Goal: Find specific page/section: Find specific page/section

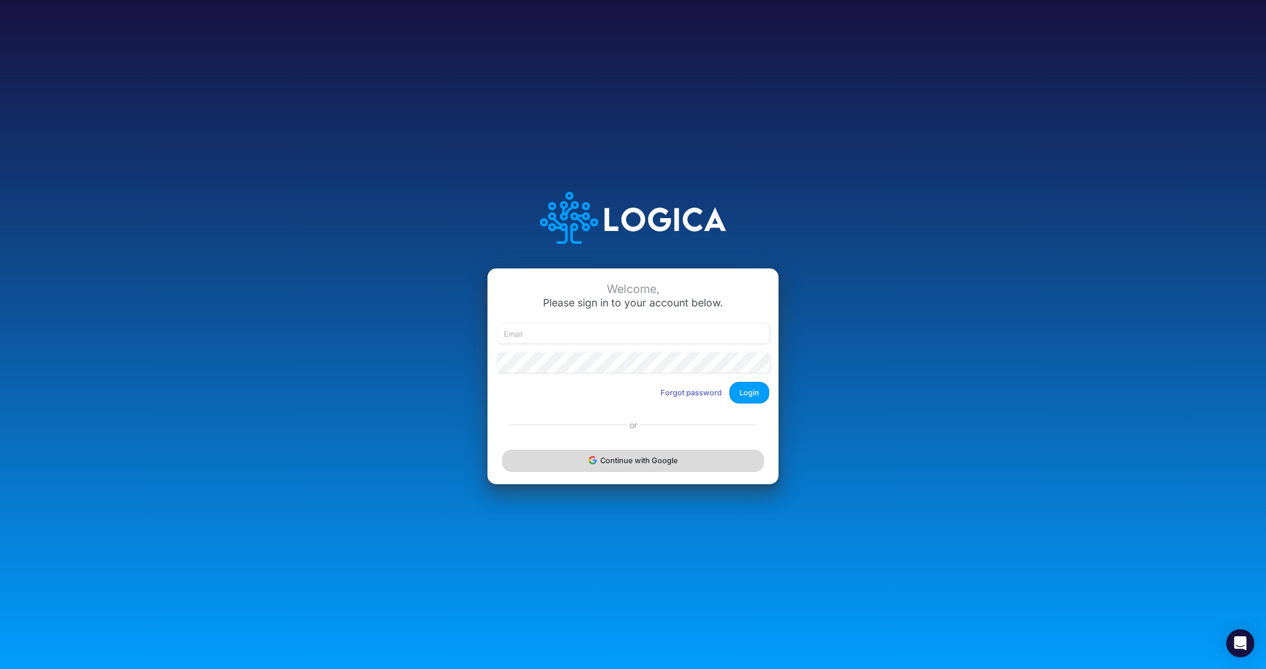
click at [625, 469] on button "Continue with Google" at bounding box center [633, 461] width 262 height 22
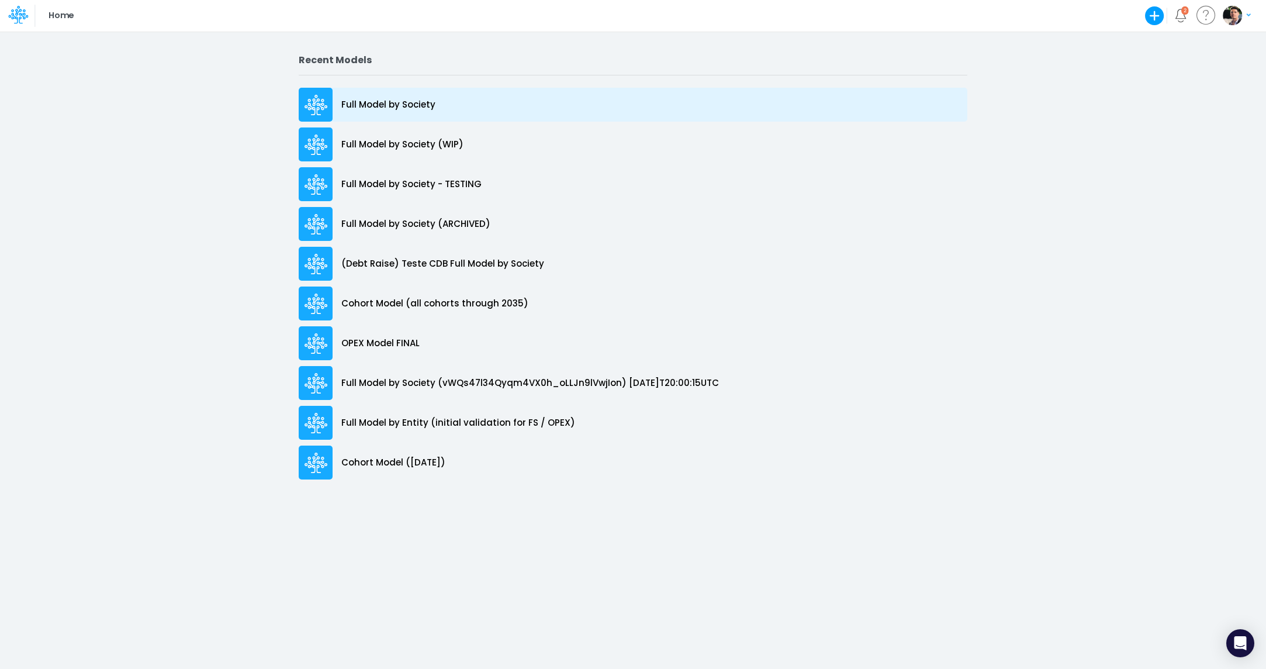
click at [389, 105] on p "Full Model by Society" at bounding box center [388, 104] width 94 height 13
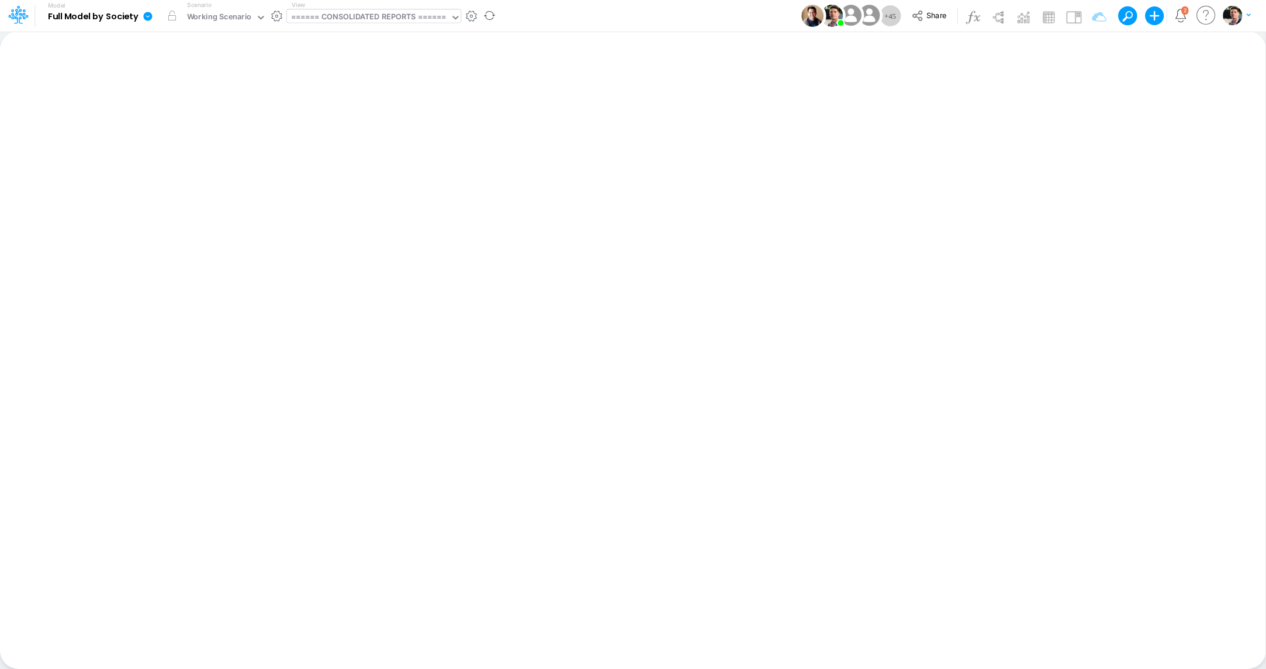
click at [345, 26] on div "====== CONSOLIDATED REPORTS ======" at bounding box center [369, 18] width 164 height 18
click at [372, 18] on div "====== CONSOLIDATED REPORTS ======" at bounding box center [368, 17] width 155 height 13
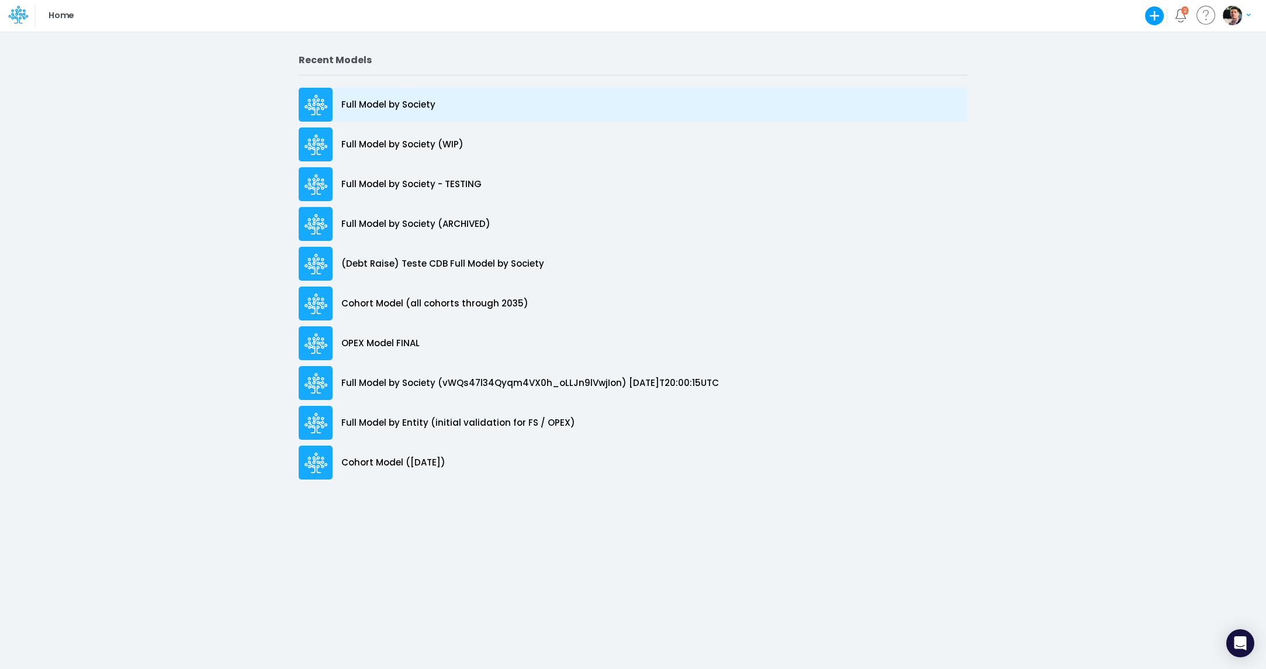
click at [370, 101] on p "Full Model by Society" at bounding box center [388, 104] width 94 height 13
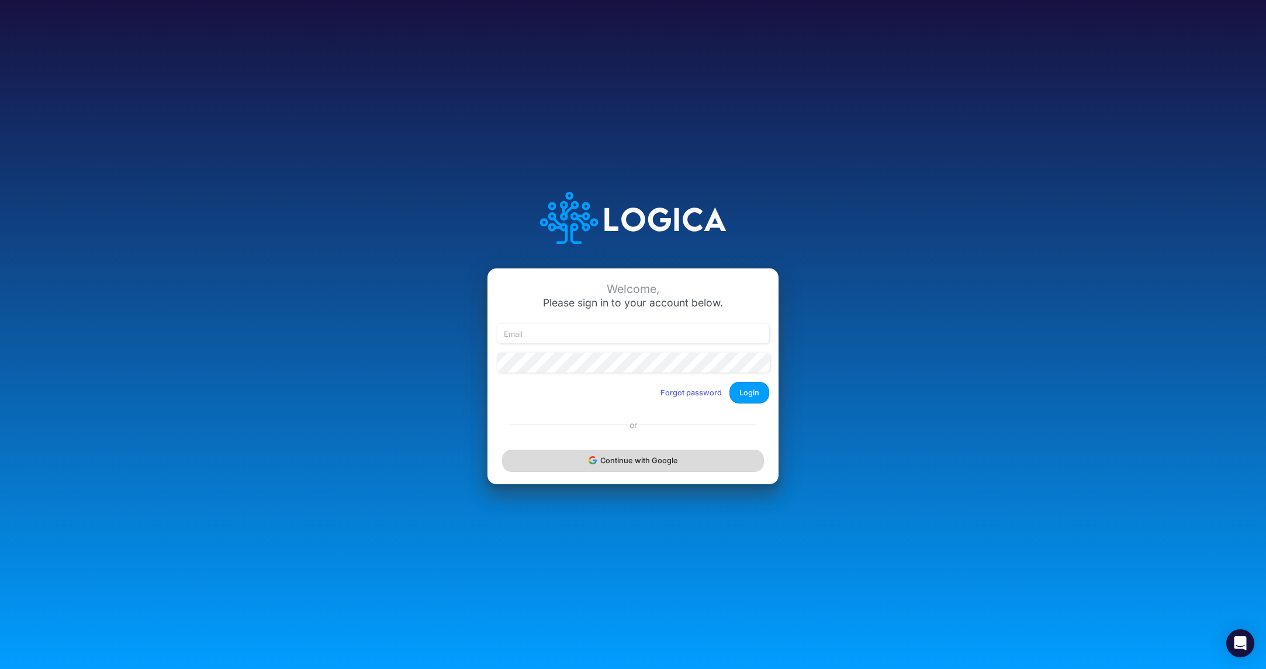
drag, startPoint x: 614, startPoint y: 477, endPoint x: 624, endPoint y: 463, distance: 17.2
click at [614, 477] on div "Continue with Google" at bounding box center [633, 460] width 291 height 47
click at [626, 463] on button "Continue with Google" at bounding box center [633, 461] width 262 height 22
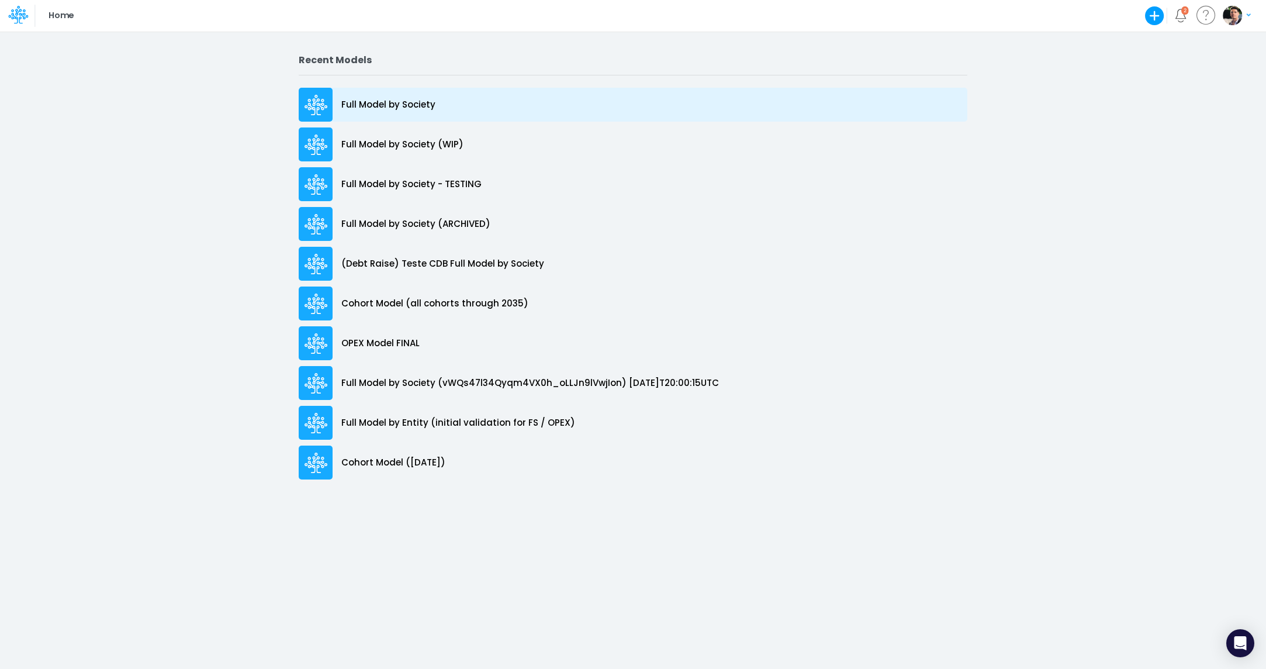
click at [406, 97] on div "Full Model by Society" at bounding box center [633, 105] width 669 height 34
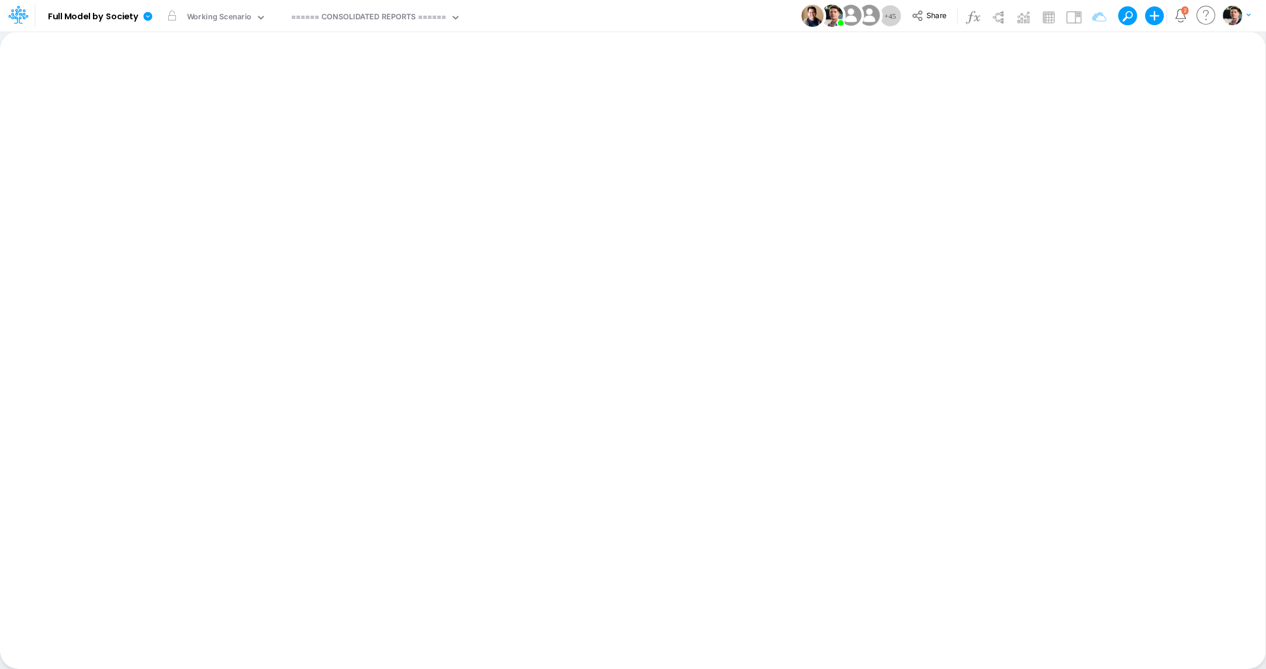
click at [257, 20] on icon at bounding box center [260, 17] width 11 height 11
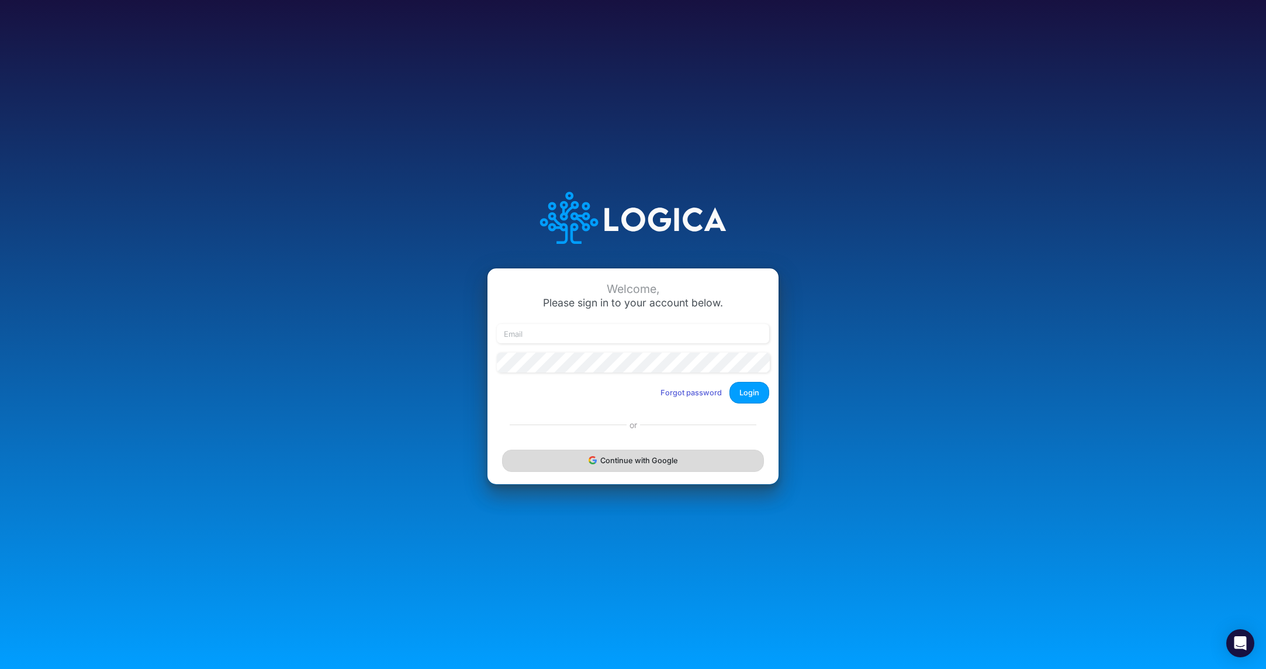
click at [628, 459] on button "Continue with Google" at bounding box center [633, 461] width 262 height 22
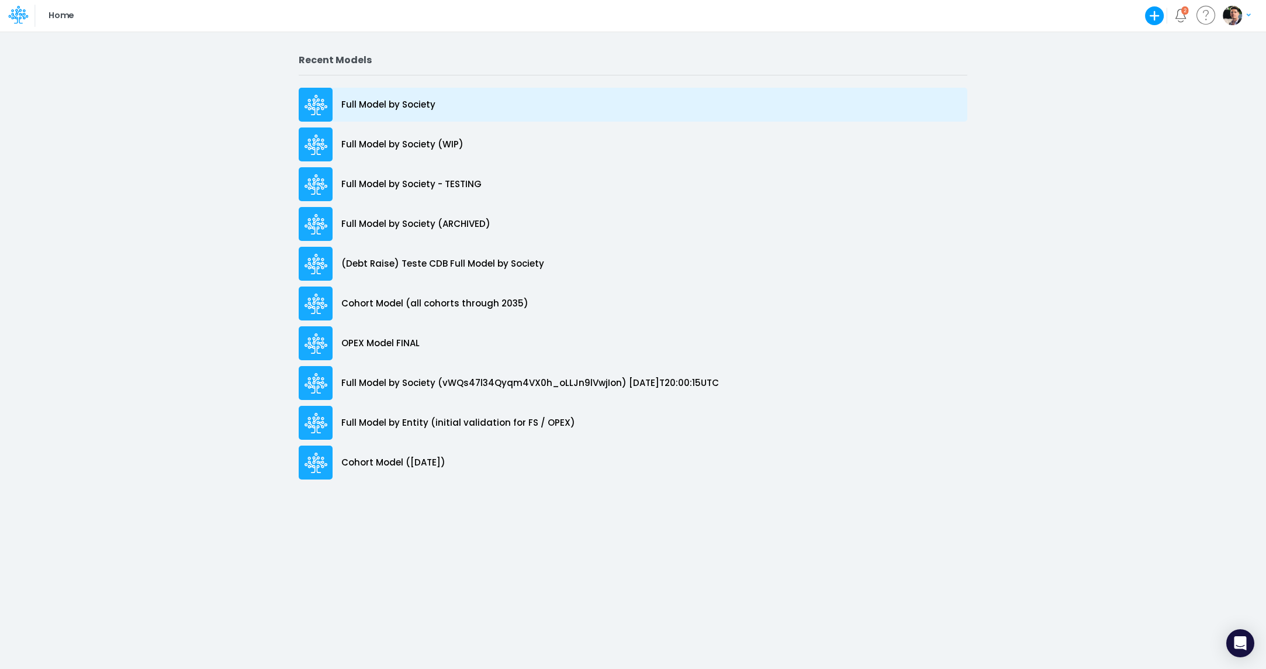
click at [368, 95] on div "Full Model by Society" at bounding box center [633, 105] width 669 height 34
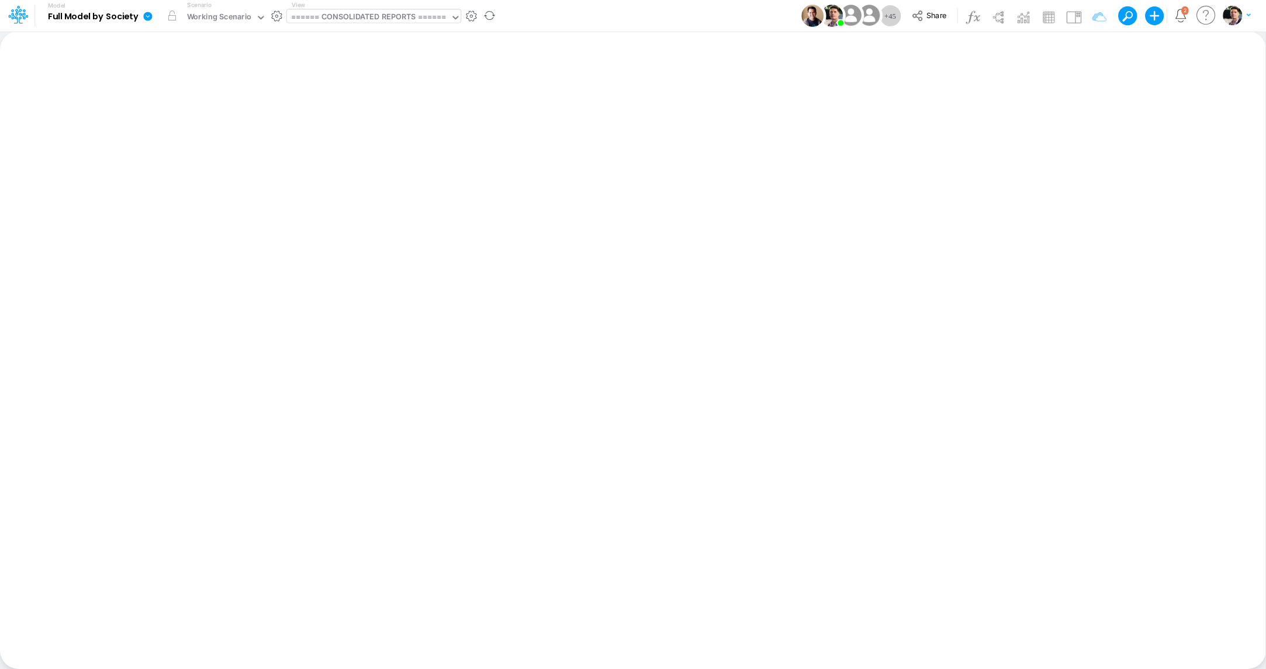
click at [375, 18] on div "====== CONSOLIDATED REPORTS ======" at bounding box center [368, 17] width 155 height 13
click at [396, 21] on div "====== CONSOLIDATED REPORTS ======" at bounding box center [368, 17] width 155 height 13
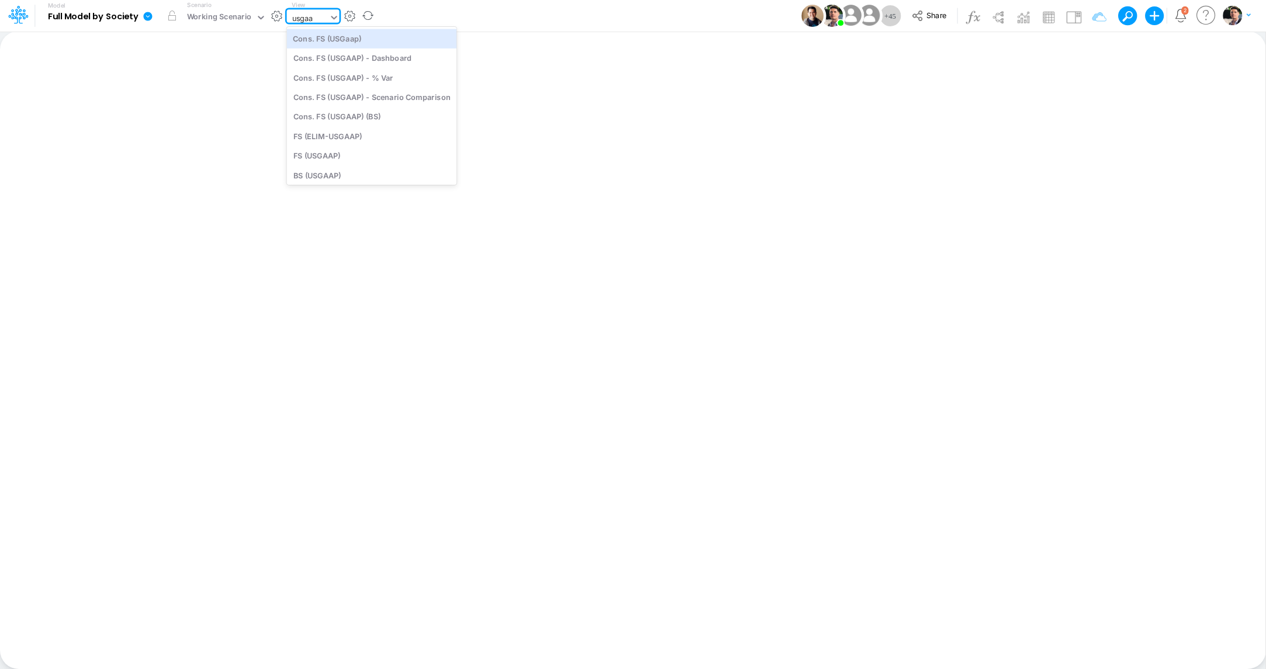
type input "usgaap"
click at [344, 175] on div "BS (USGAAP)" at bounding box center [372, 174] width 170 height 19
type input "BS (USGAAP) - Detailed"
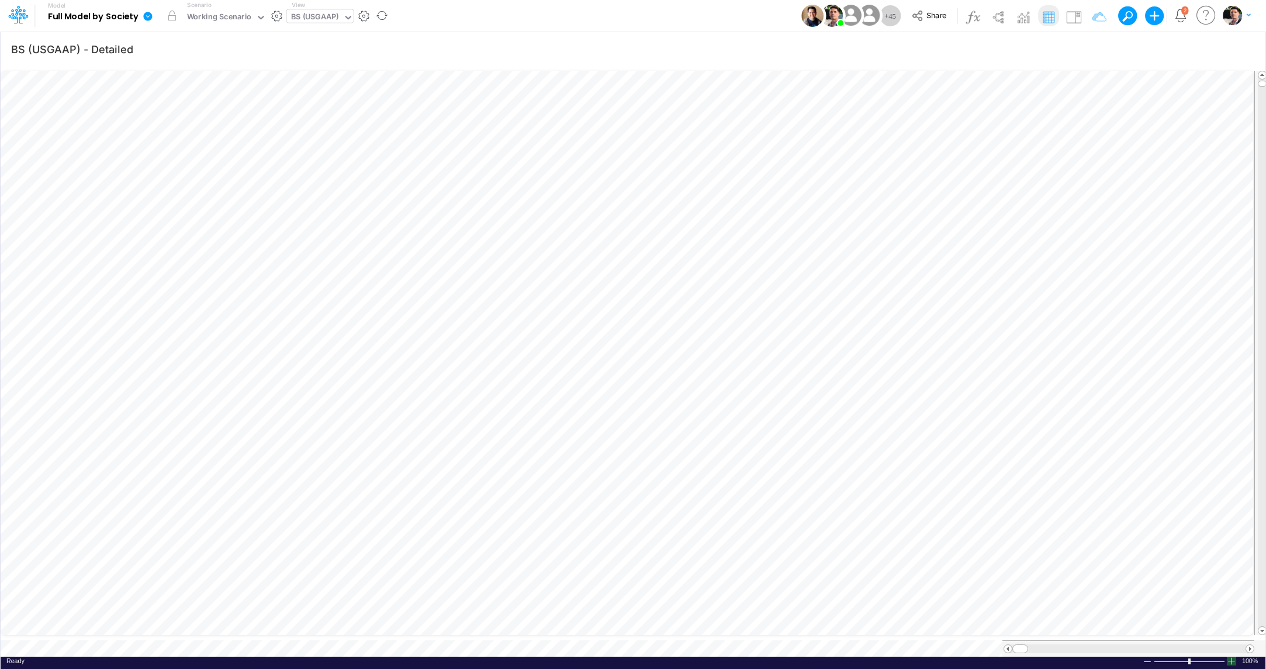
click at [1233, 656] on div at bounding box center [1231, 660] width 9 height 9
click at [1249, 645] on span at bounding box center [1250, 649] width 8 height 8
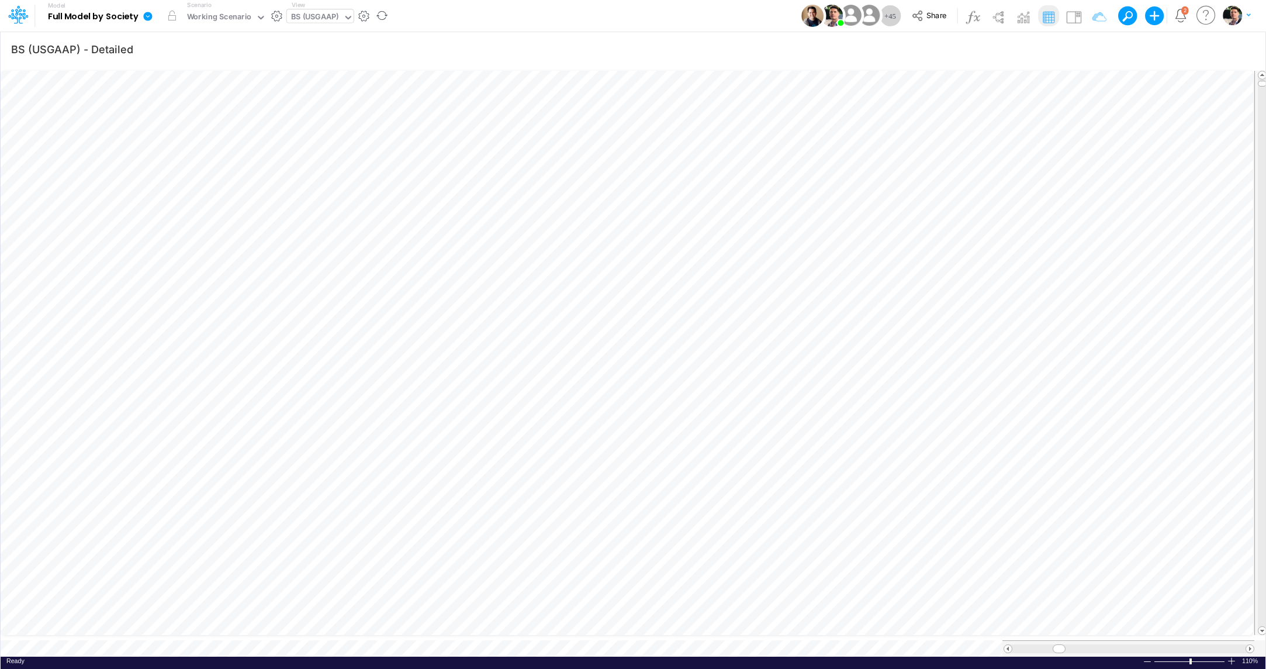
scroll to position [5, 39]
click at [314, 17] on div "BS (USGAAP)" at bounding box center [315, 17] width 48 height 13
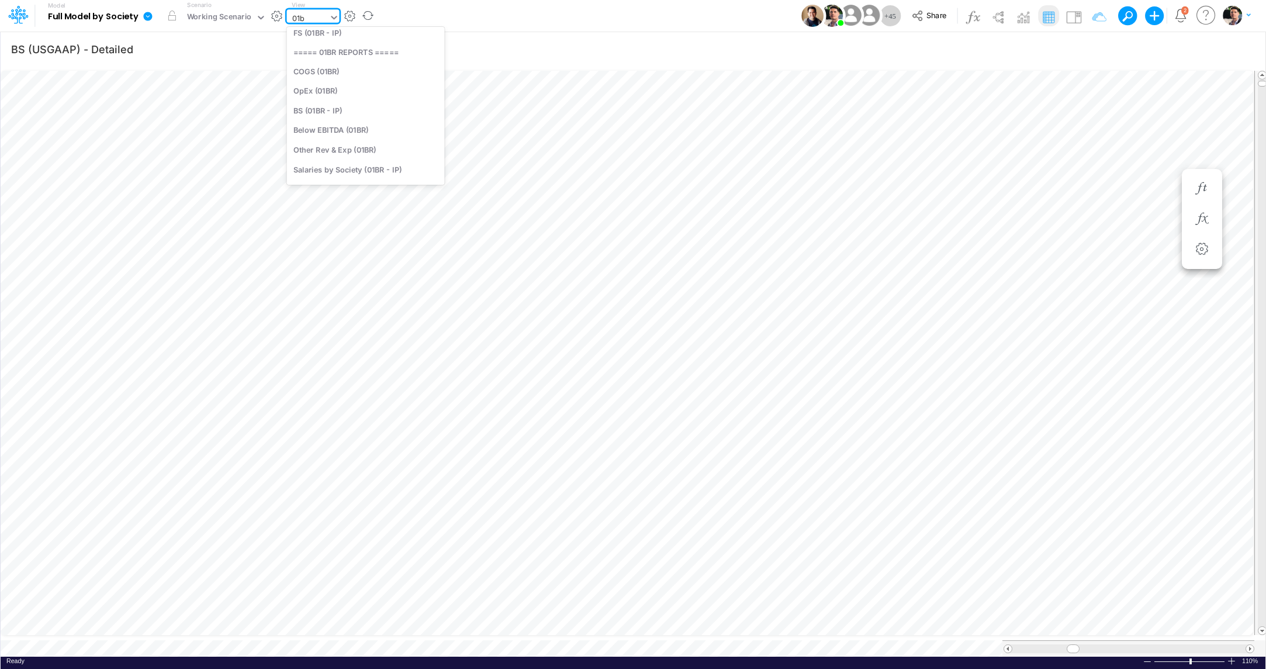
type input "01br"
click at [355, 141] on div "BS (01BR - IP)" at bounding box center [366, 135] width 158 height 19
type input "BS (01BR - IP)"
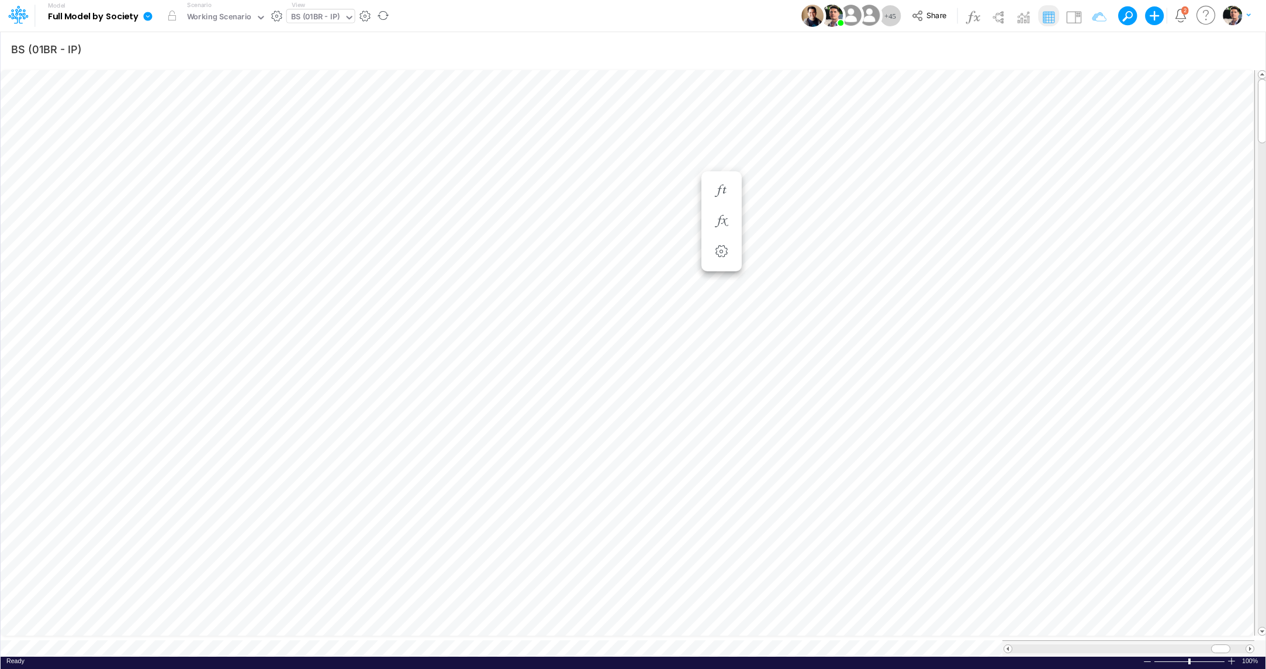
scroll to position [5, 37]
